Goal: Complete application form

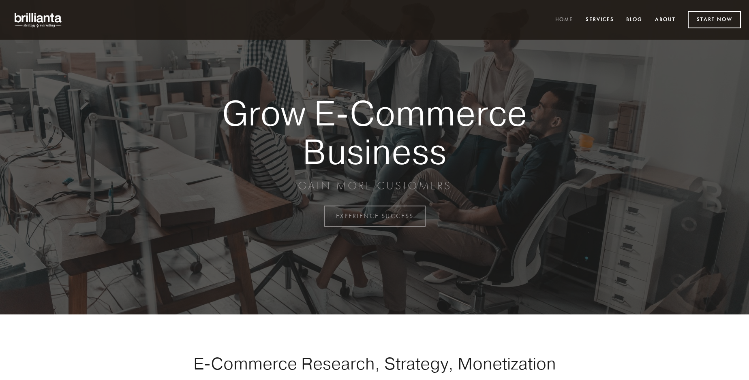
scroll to position [2124, 0]
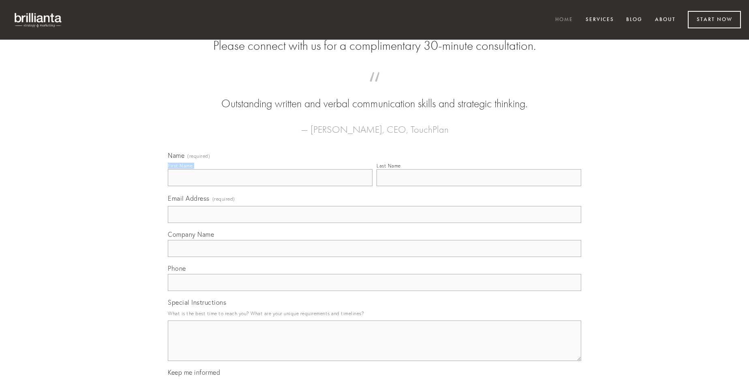
type input "[PERSON_NAME]"
click at [478, 186] on input "Last Name" at bounding box center [478, 177] width 205 height 17
type input "[PERSON_NAME]"
click at [374, 223] on input "Email Address (required)" at bounding box center [374, 214] width 413 height 17
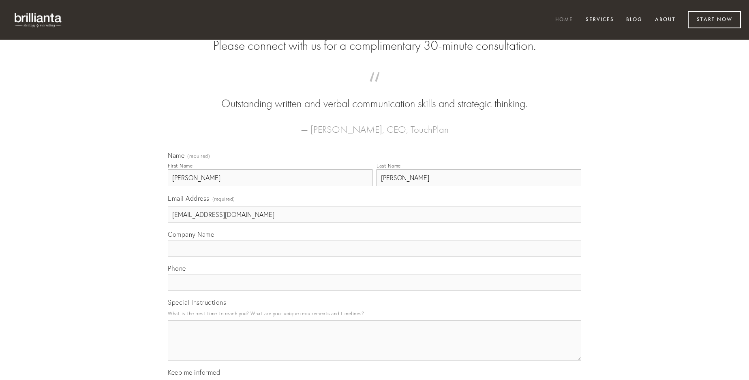
type input "[EMAIL_ADDRESS][DOMAIN_NAME]"
click at [374, 257] on input "Company Name" at bounding box center [374, 248] width 413 height 17
type input "decens"
click at [374, 291] on input "text" at bounding box center [374, 282] width 413 height 17
click at [374, 348] on textarea "Special Instructions" at bounding box center [374, 341] width 413 height 41
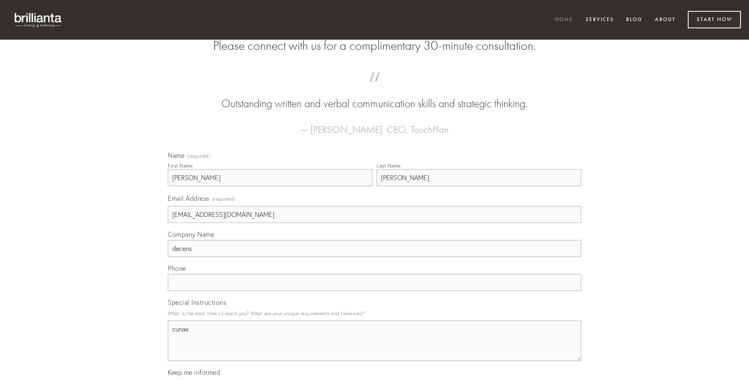
type textarea "cunae"
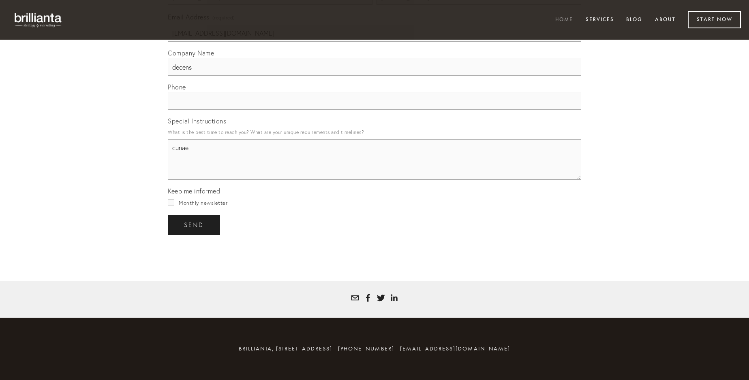
click at [194, 225] on span "send" at bounding box center [194, 225] width 20 height 7
